Goal: Navigation & Orientation: Find specific page/section

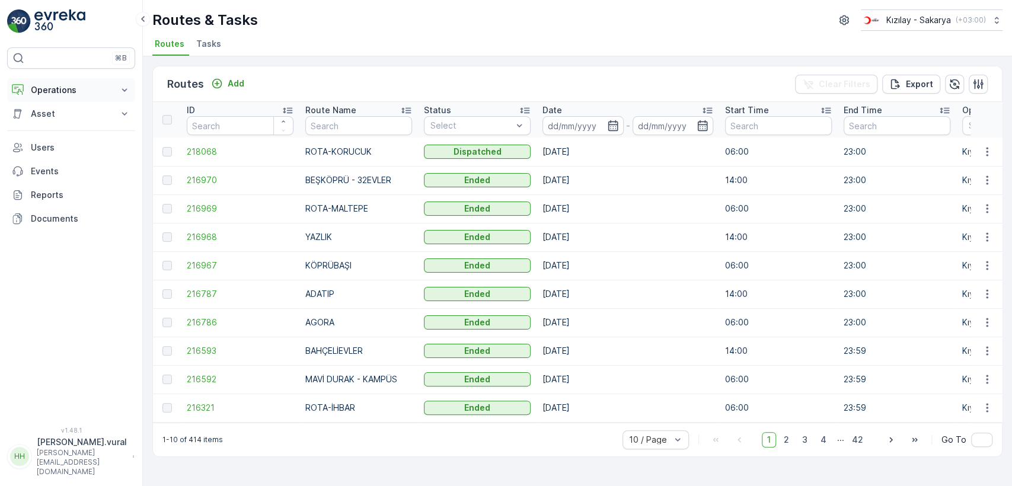
click at [81, 90] on p "Operations" at bounding box center [71, 90] width 81 height 12
click at [78, 153] on link "Cockpit" at bounding box center [80, 160] width 110 height 17
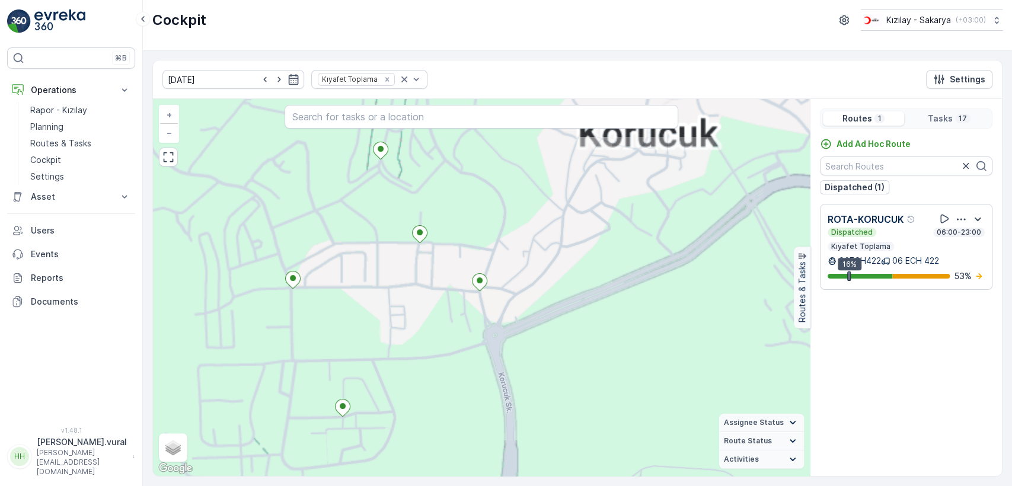
drag, startPoint x: 510, startPoint y: 184, endPoint x: 472, endPoint y: 277, distance: 100.1
click at [472, 276] on div "+ − Satellite Roadmap Terrain Hybrid Leaflet Keyboard shortcuts Map Data Map da…" at bounding box center [481, 287] width 657 height 377
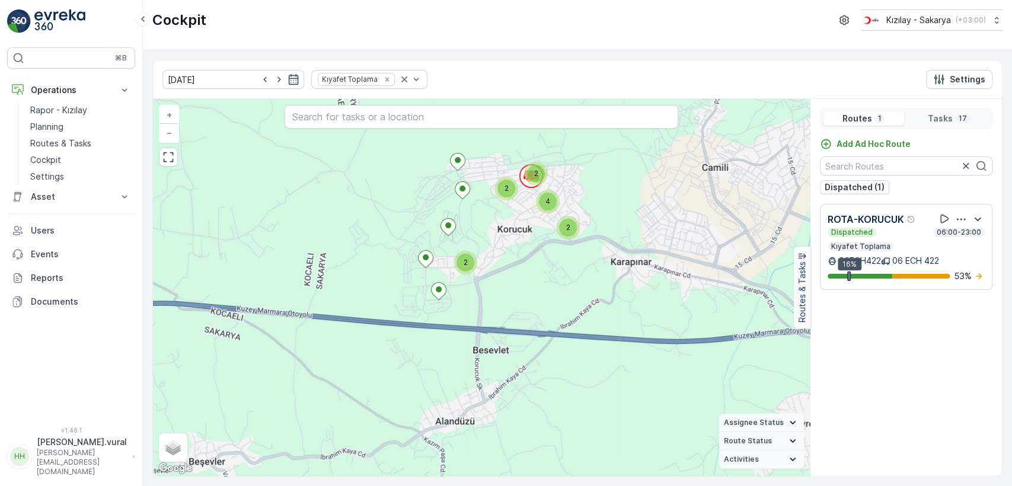
click at [504, 270] on div "2 2 2 2 4 + − Satellite Roadmap Terrain Hybrid Leaflet Keyboard shortcuts Map D…" at bounding box center [481, 287] width 657 height 377
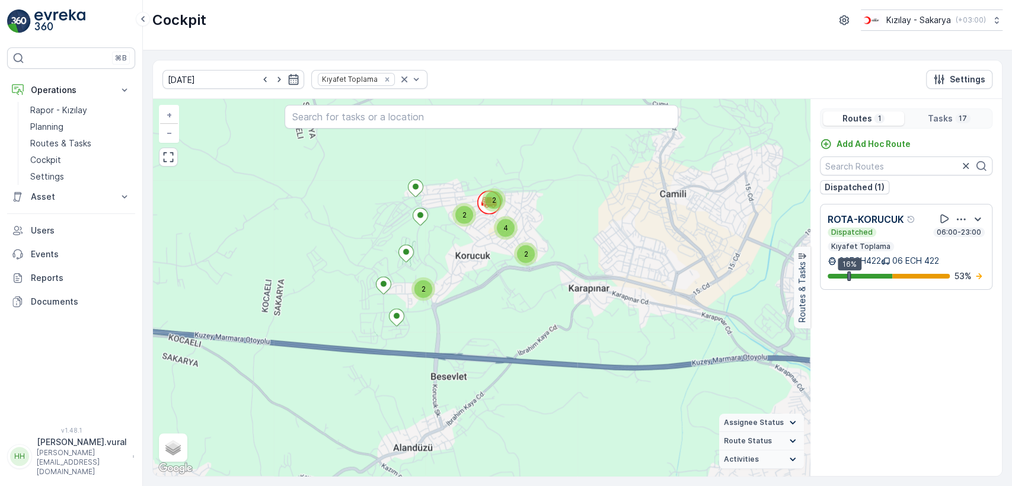
click at [502, 270] on div "2 2 2 2 4 + − Satellite Roadmap Terrain Hybrid Leaflet Keyboard shortcuts Map D…" at bounding box center [481, 287] width 657 height 377
